Goal: Information Seeking & Learning: Learn about a topic

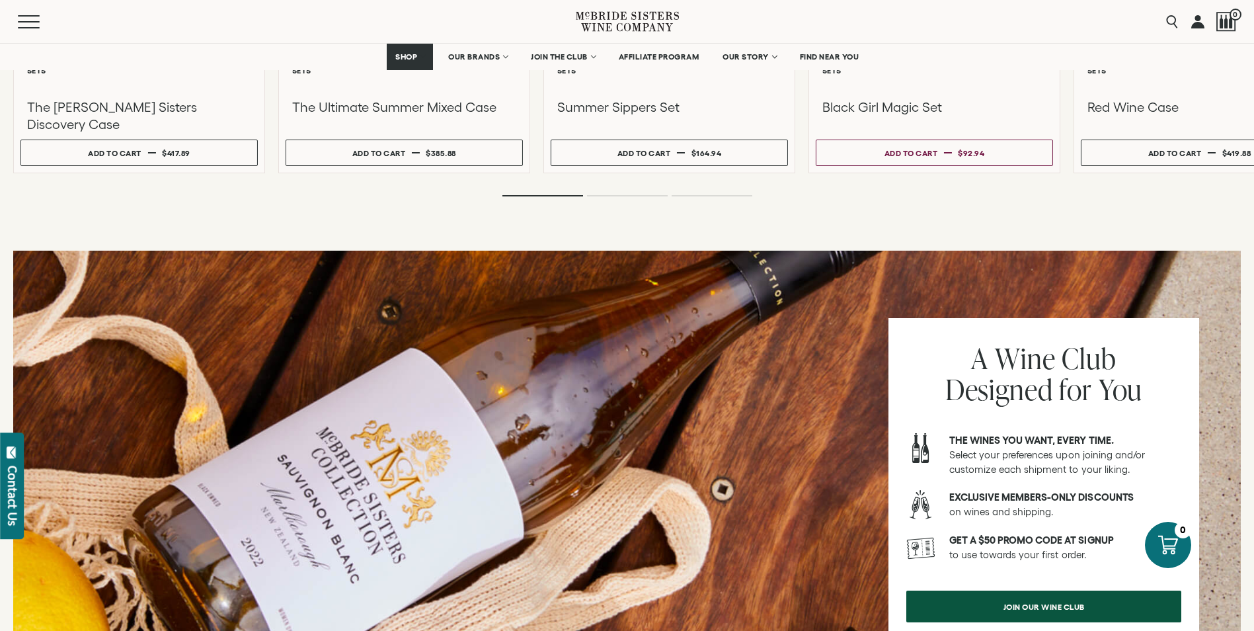
scroll to position [1454, 0]
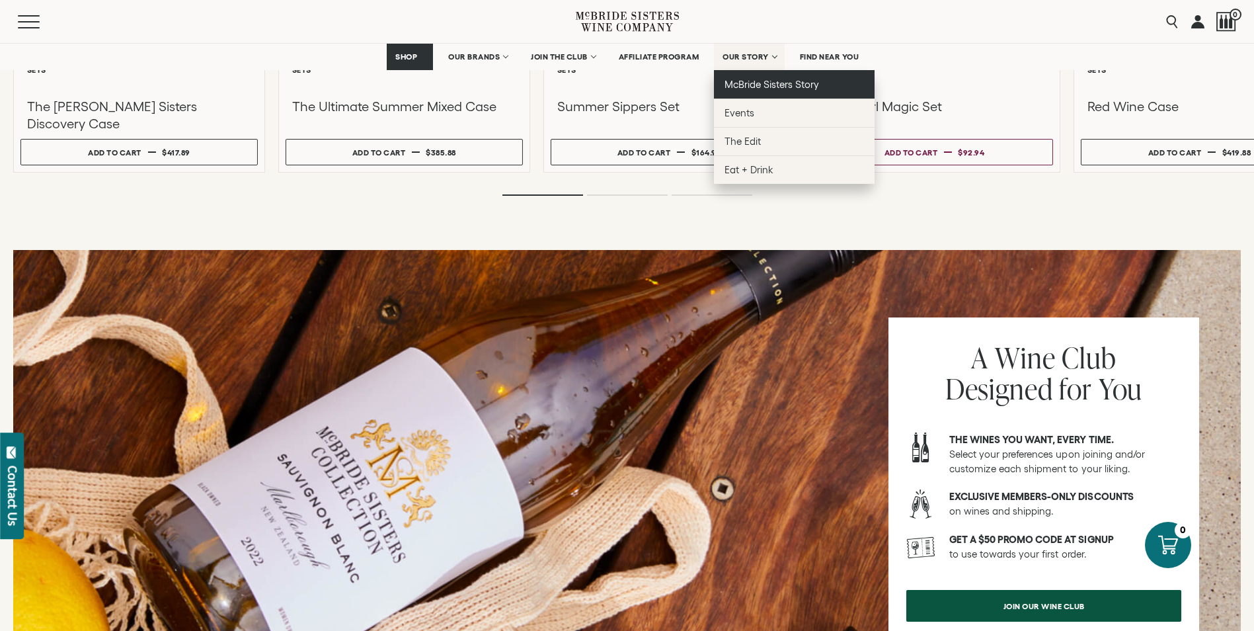
click at [752, 91] on link "McBride Sisters Story" at bounding box center [794, 84] width 161 height 28
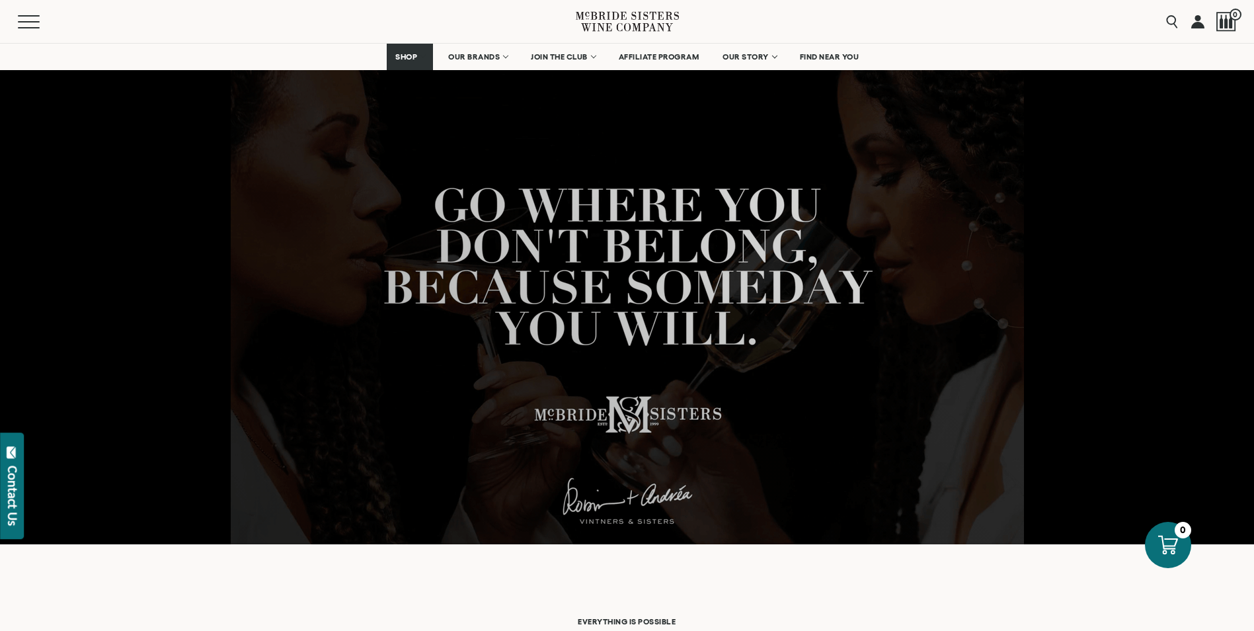
scroll to position [463, 0]
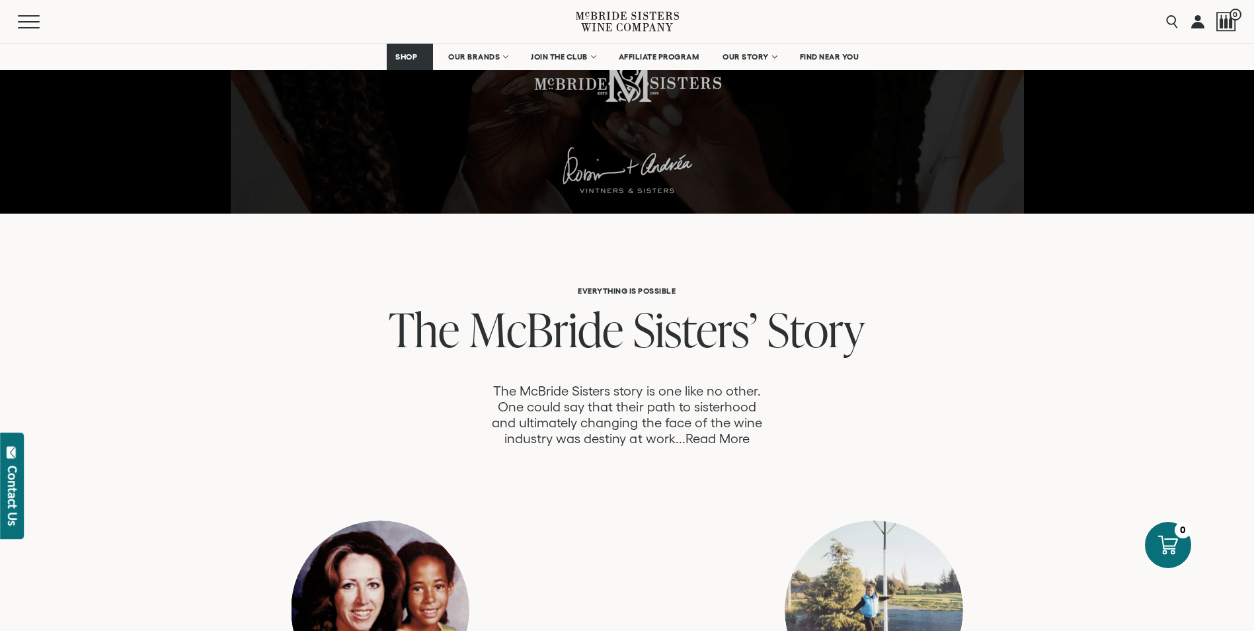
click at [740, 442] on link "Read More" at bounding box center [718, 438] width 64 height 15
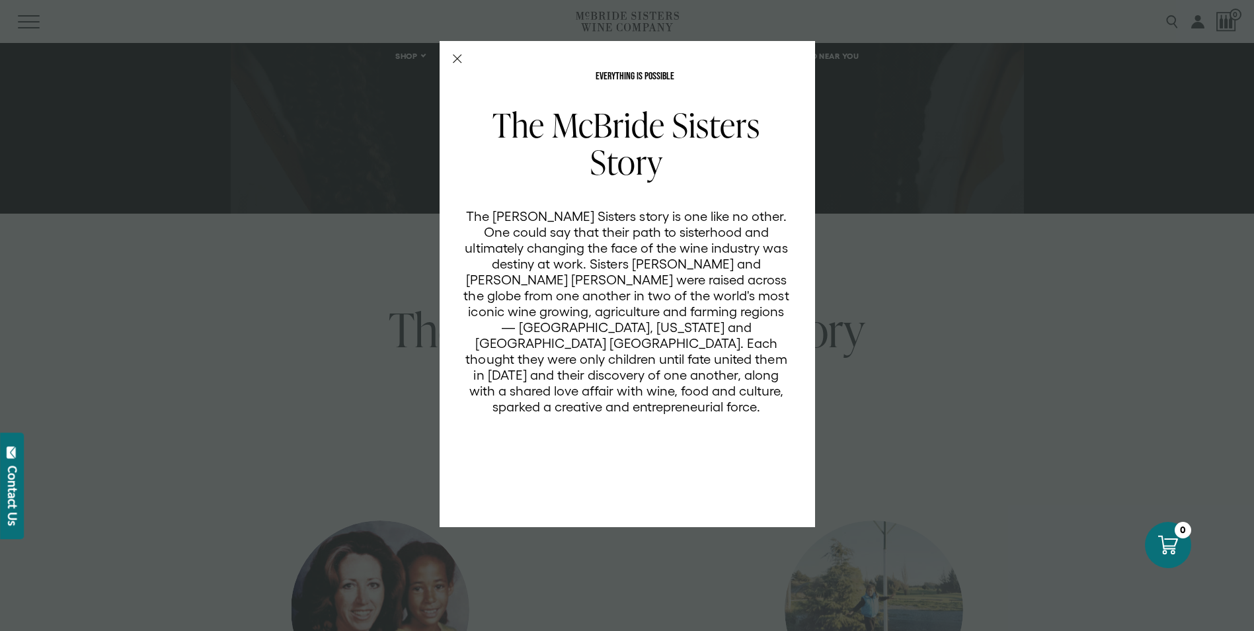
click at [222, 264] on div "EVERYTHING IS POSSIBLE The McBride Sisters Story The McBride Sisters story is o…" at bounding box center [627, 315] width 1254 height 631
